Goal: Navigation & Orientation: Find specific page/section

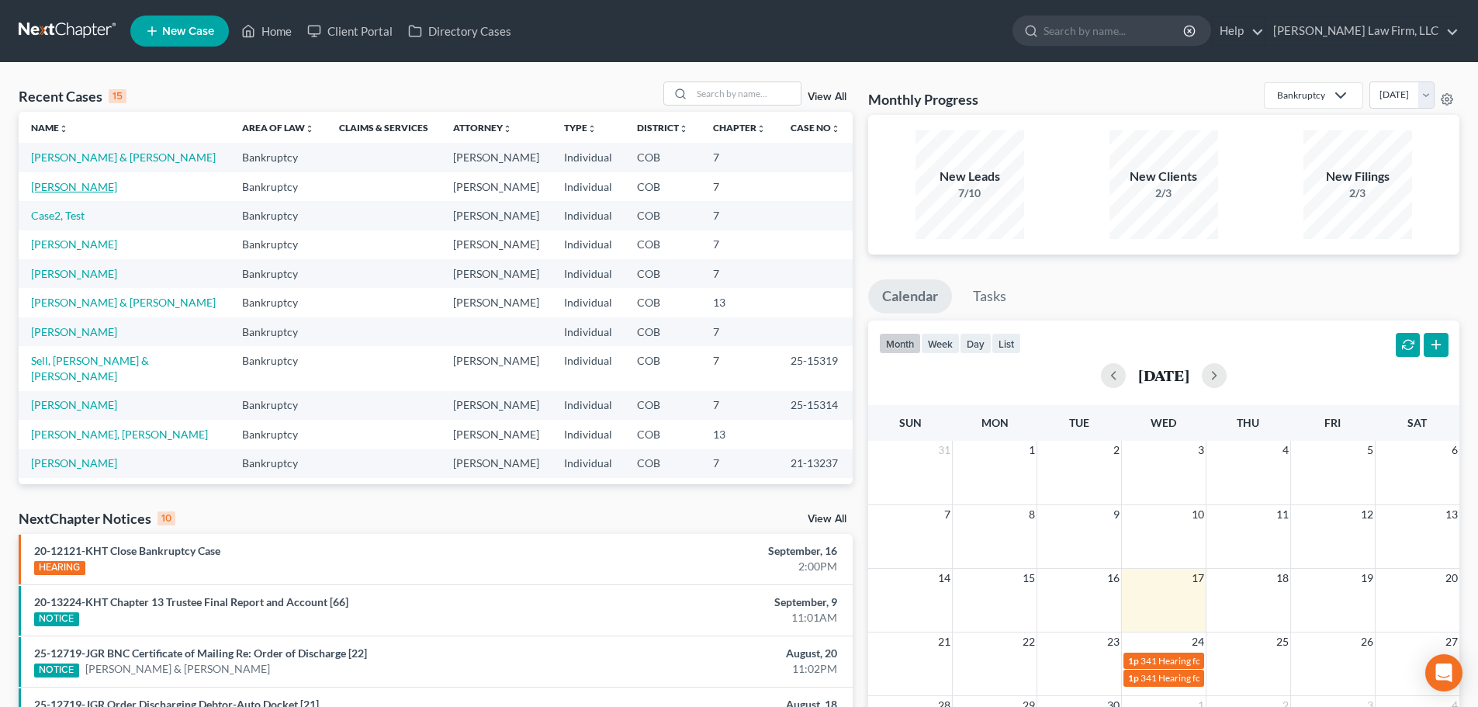
click at [117, 182] on link "[PERSON_NAME]" at bounding box center [74, 186] width 86 height 13
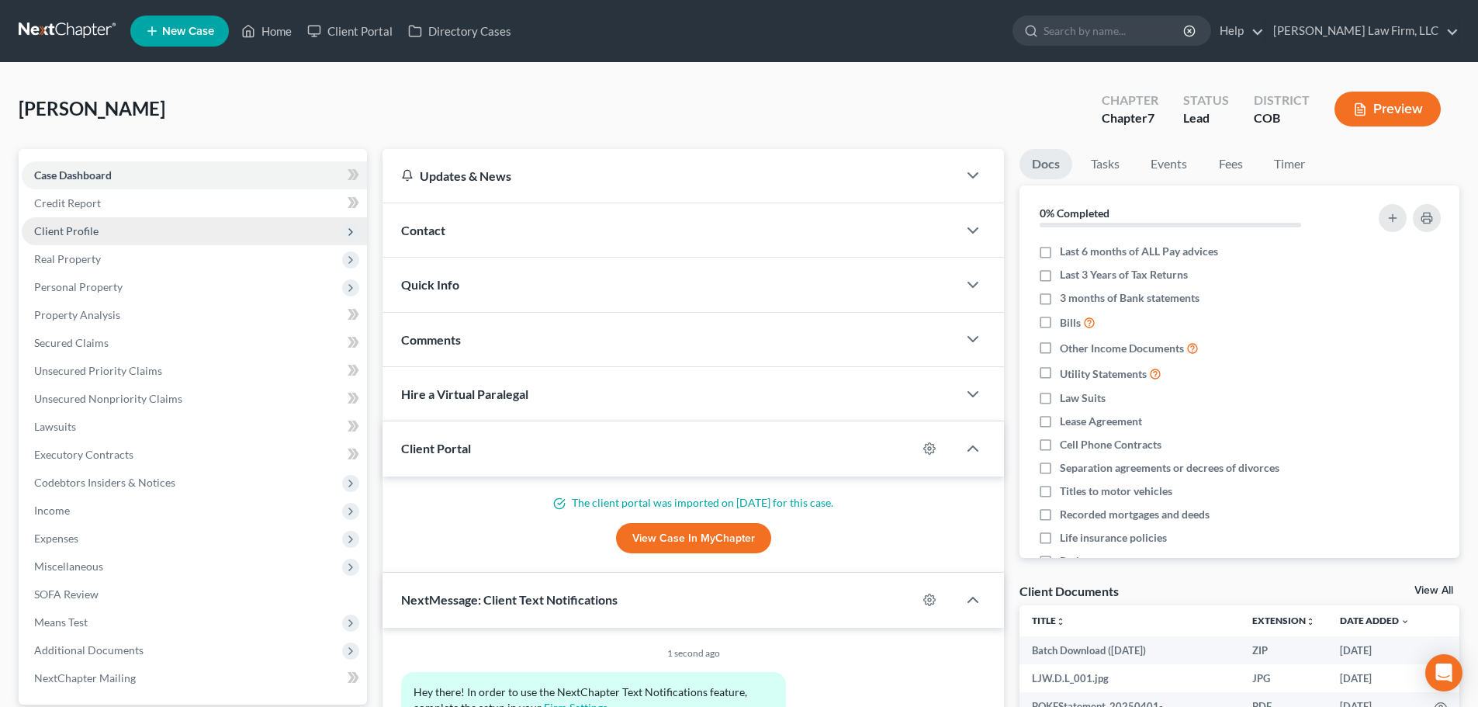
click at [99, 240] on span "Client Profile" at bounding box center [194, 231] width 345 height 28
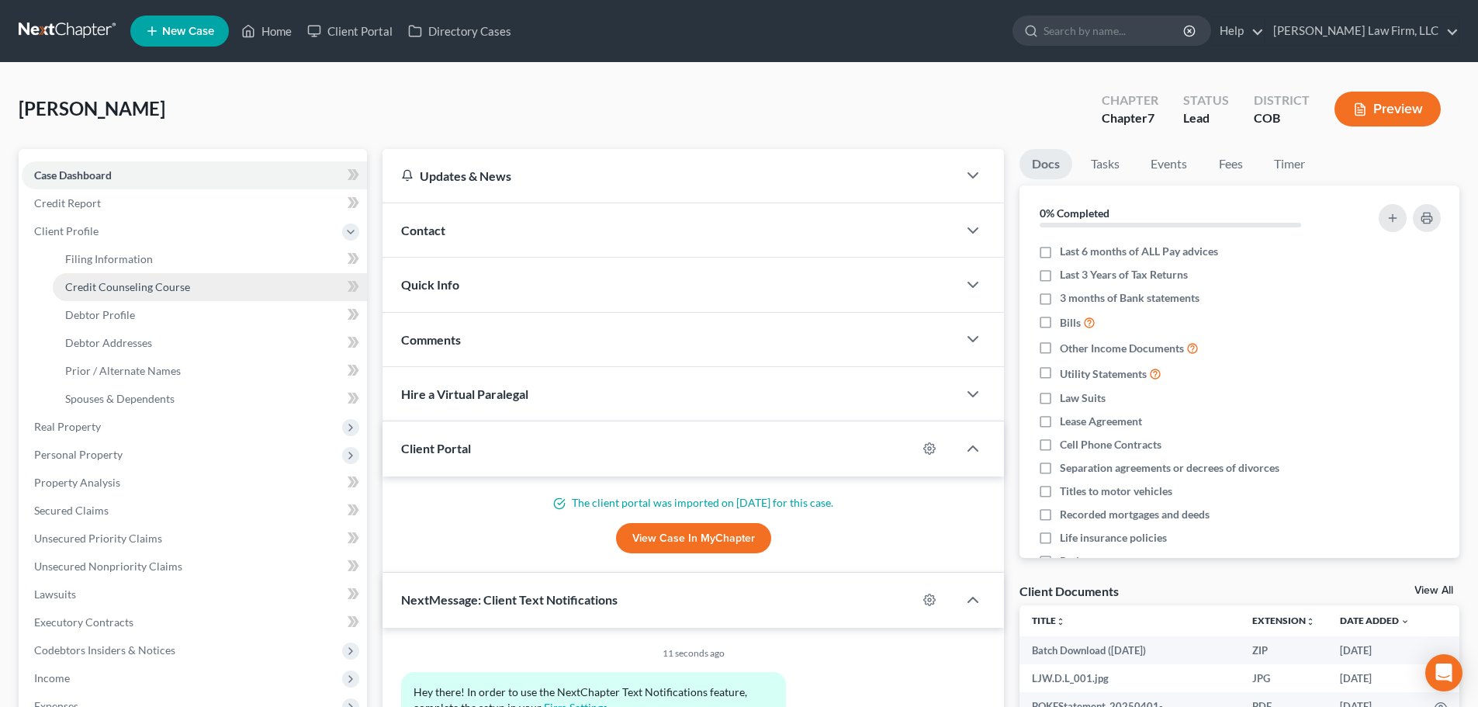
click at [114, 287] on span "Credit Counseling Course" at bounding box center [127, 286] width 125 height 13
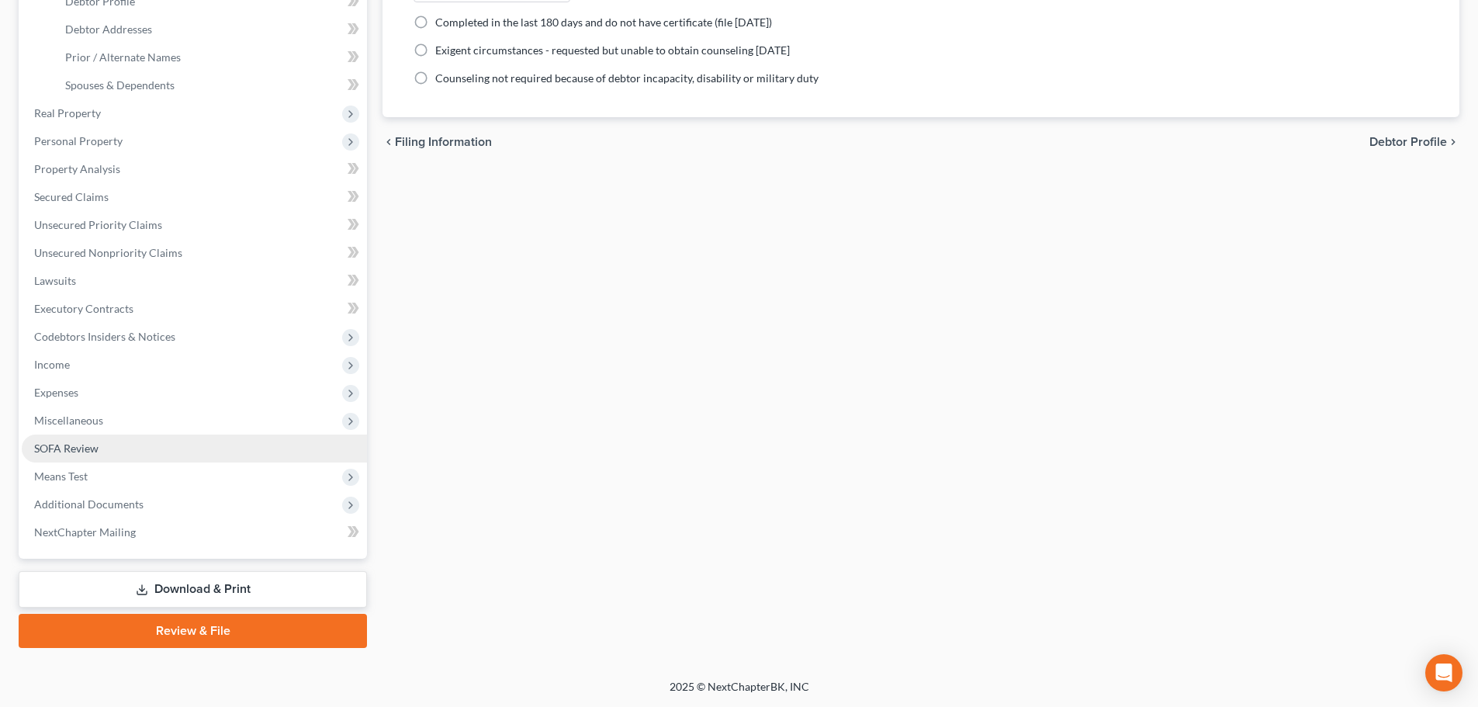
click at [156, 460] on link "SOFA Review" at bounding box center [194, 449] width 345 height 28
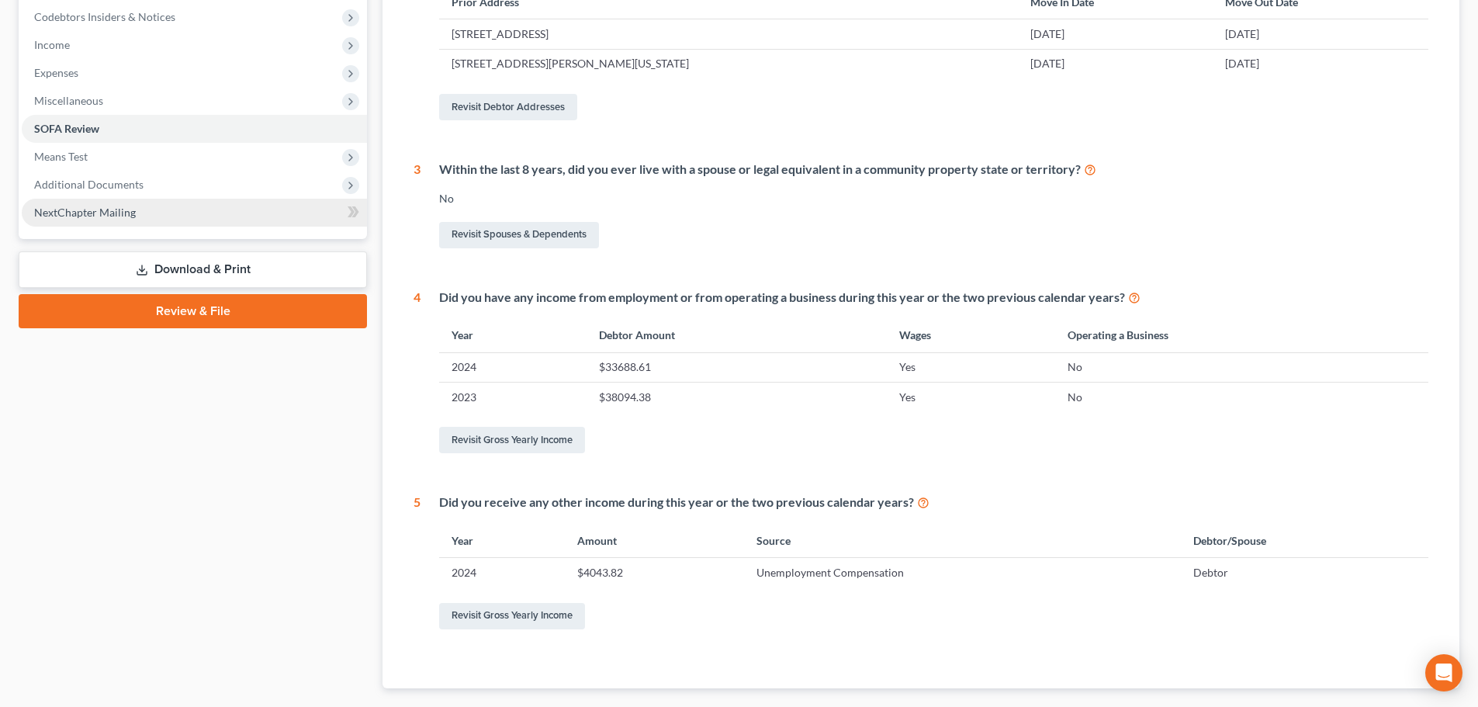
click at [109, 210] on span "NextChapter Mailing" at bounding box center [85, 212] width 102 height 13
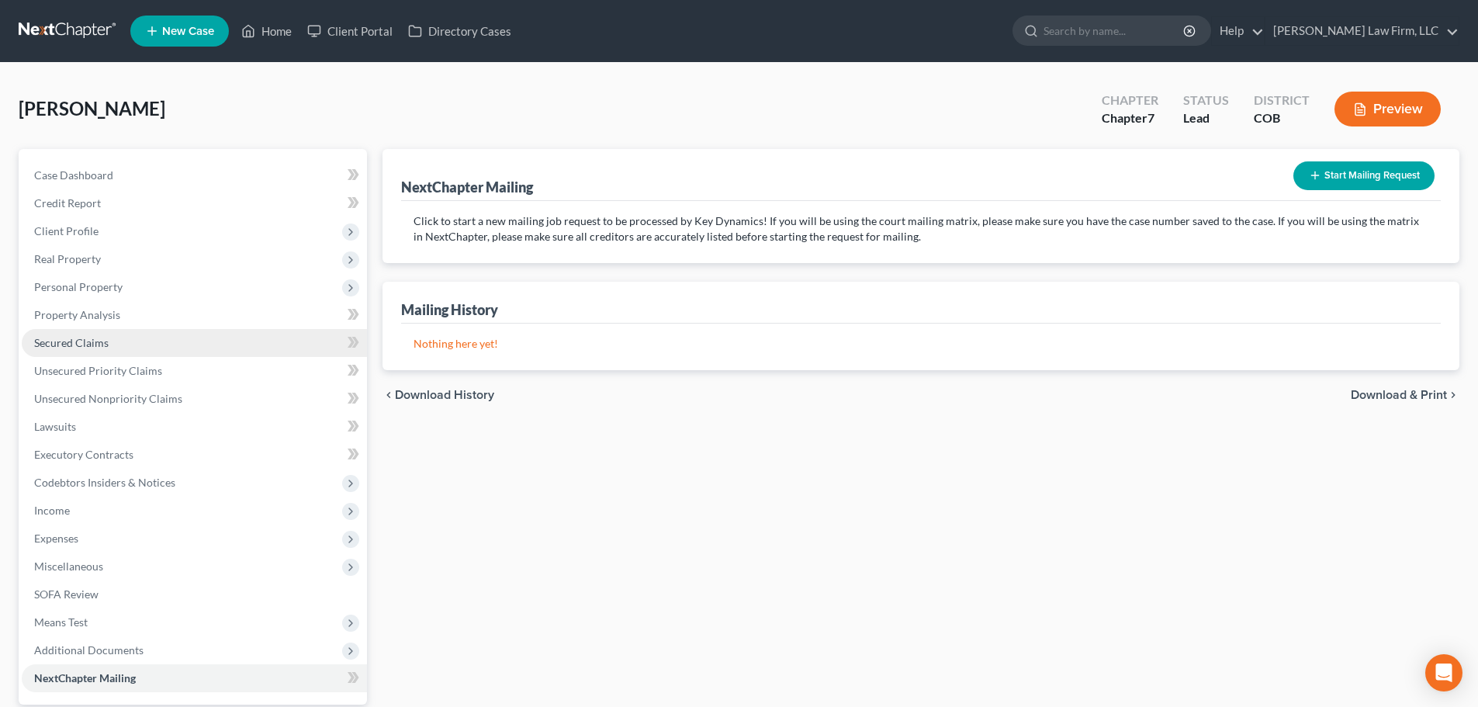
scroll to position [146, 0]
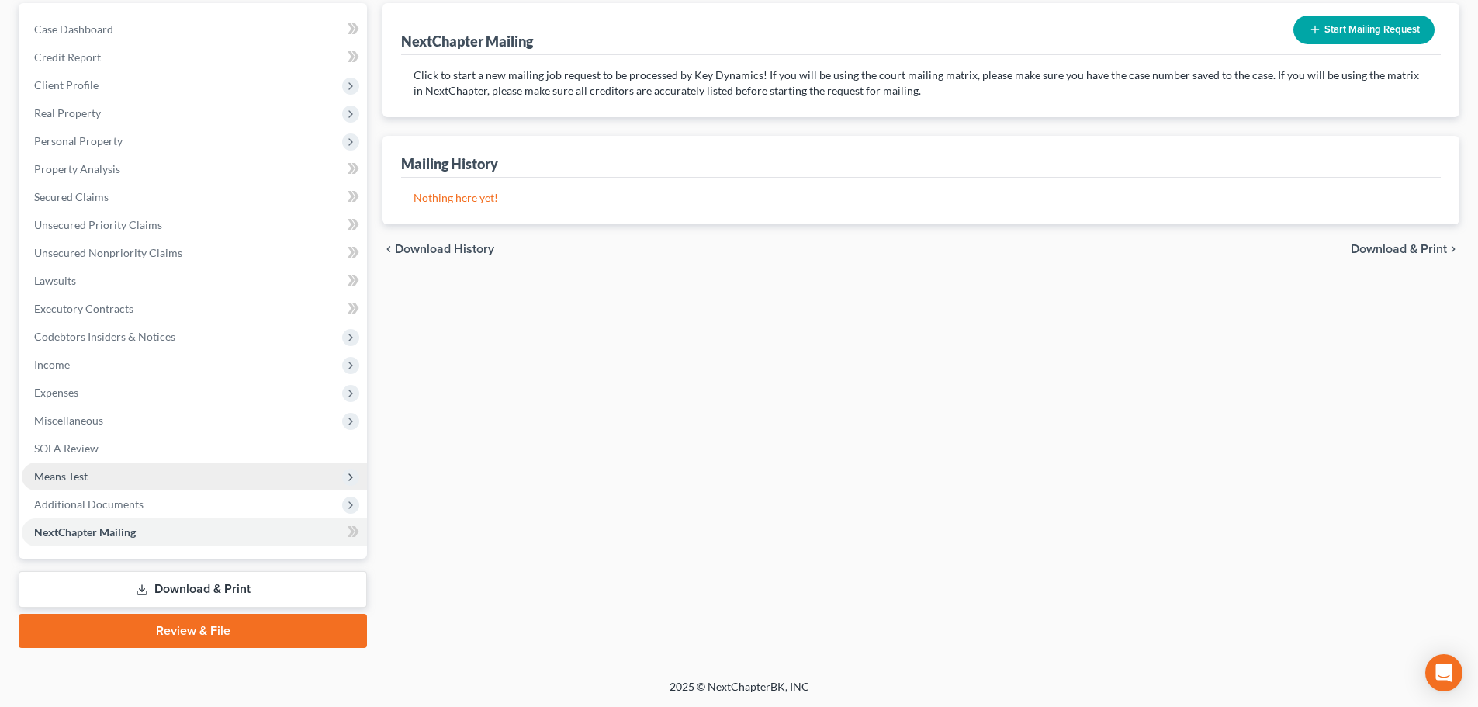
click at [99, 473] on span "Means Test" at bounding box center [194, 476] width 345 height 28
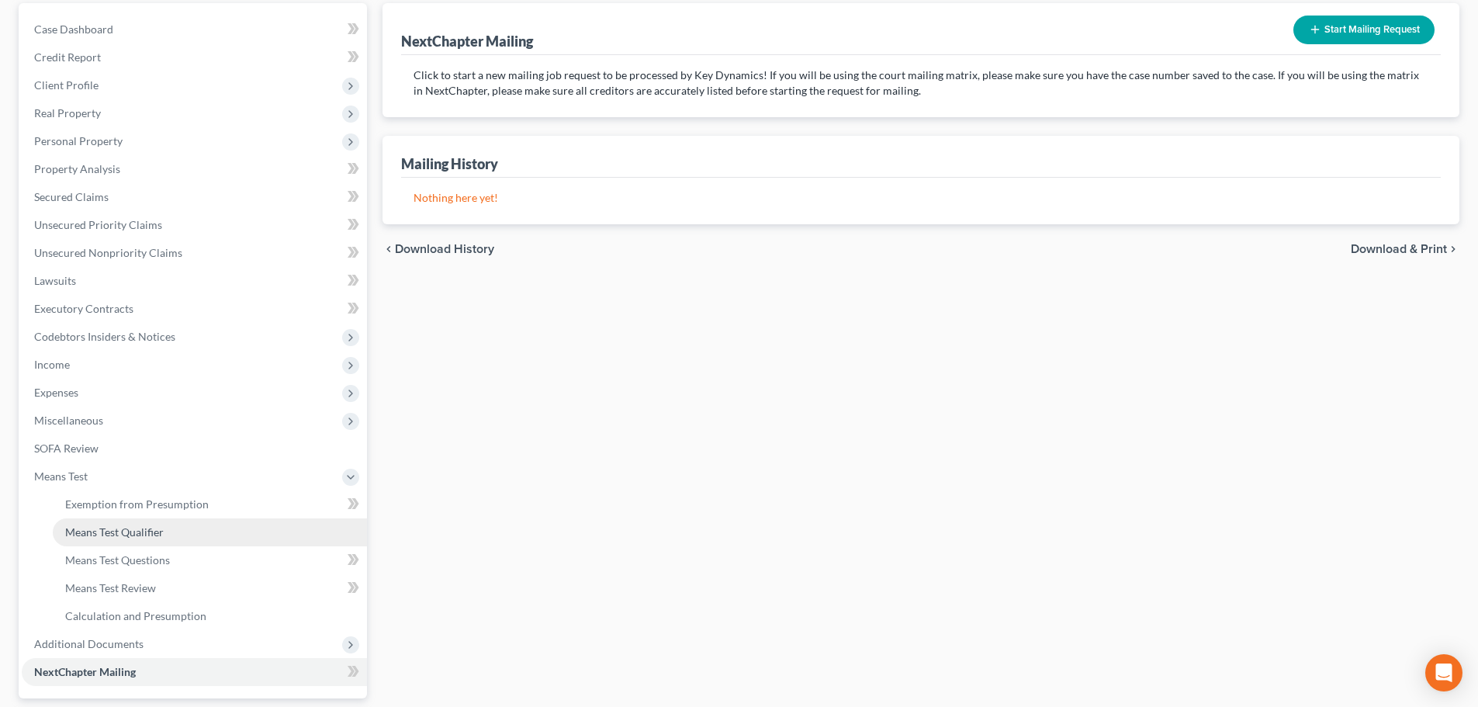
click at [119, 542] on link "Means Test Qualifier" at bounding box center [210, 532] width 314 height 28
